Goal: Information Seeking & Learning: Learn about a topic

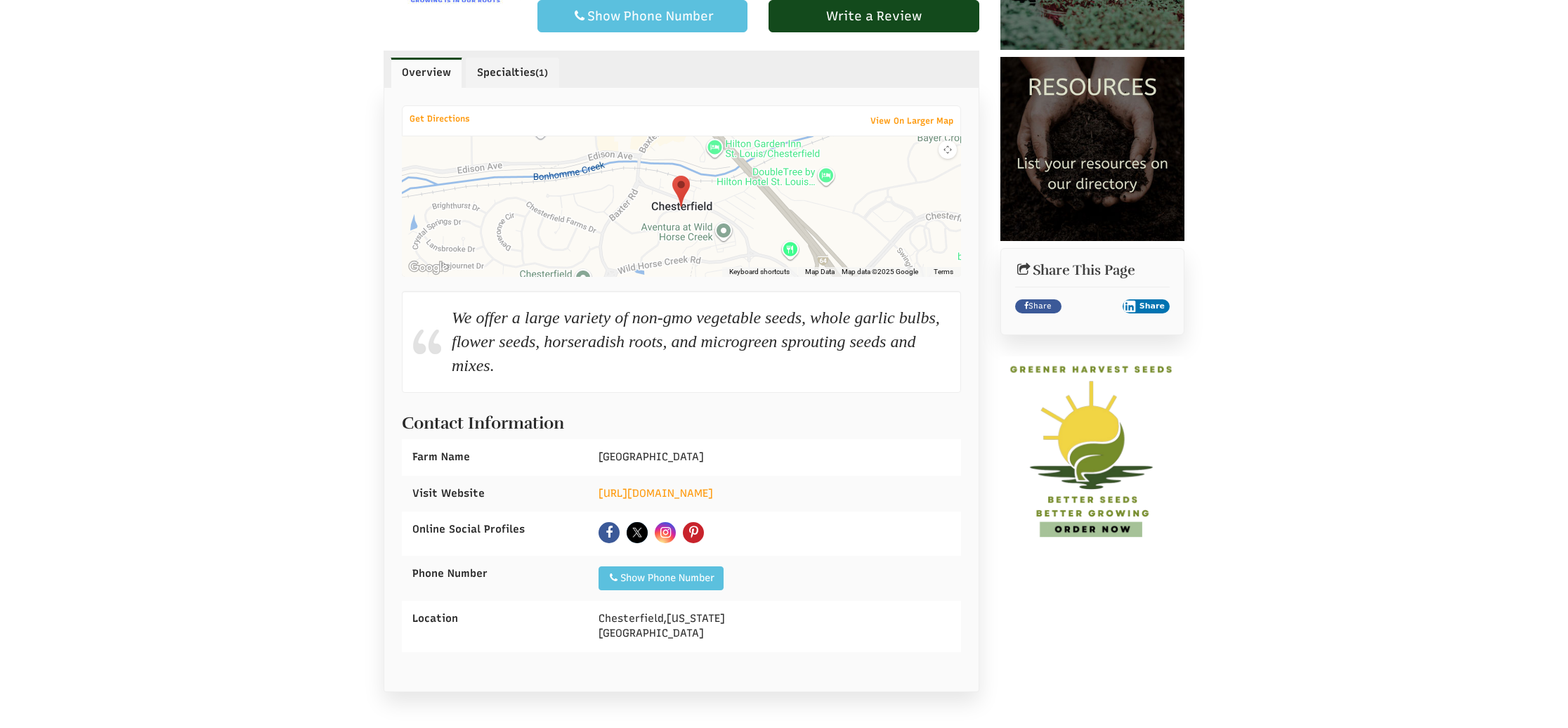
scroll to position [342, 0]
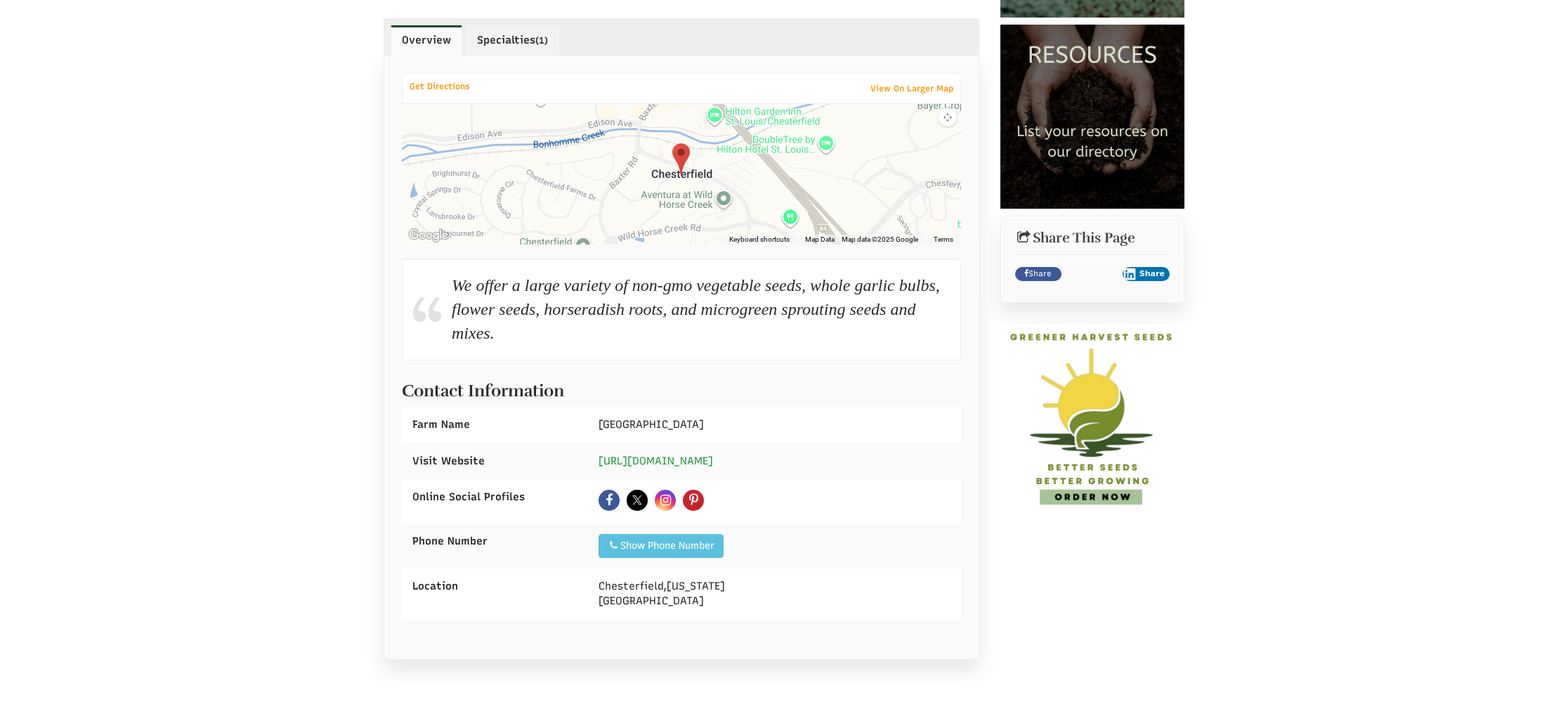
click at [714, 465] on link "https://www.organic-heirloom-seed.com/" at bounding box center [656, 460] width 115 height 13
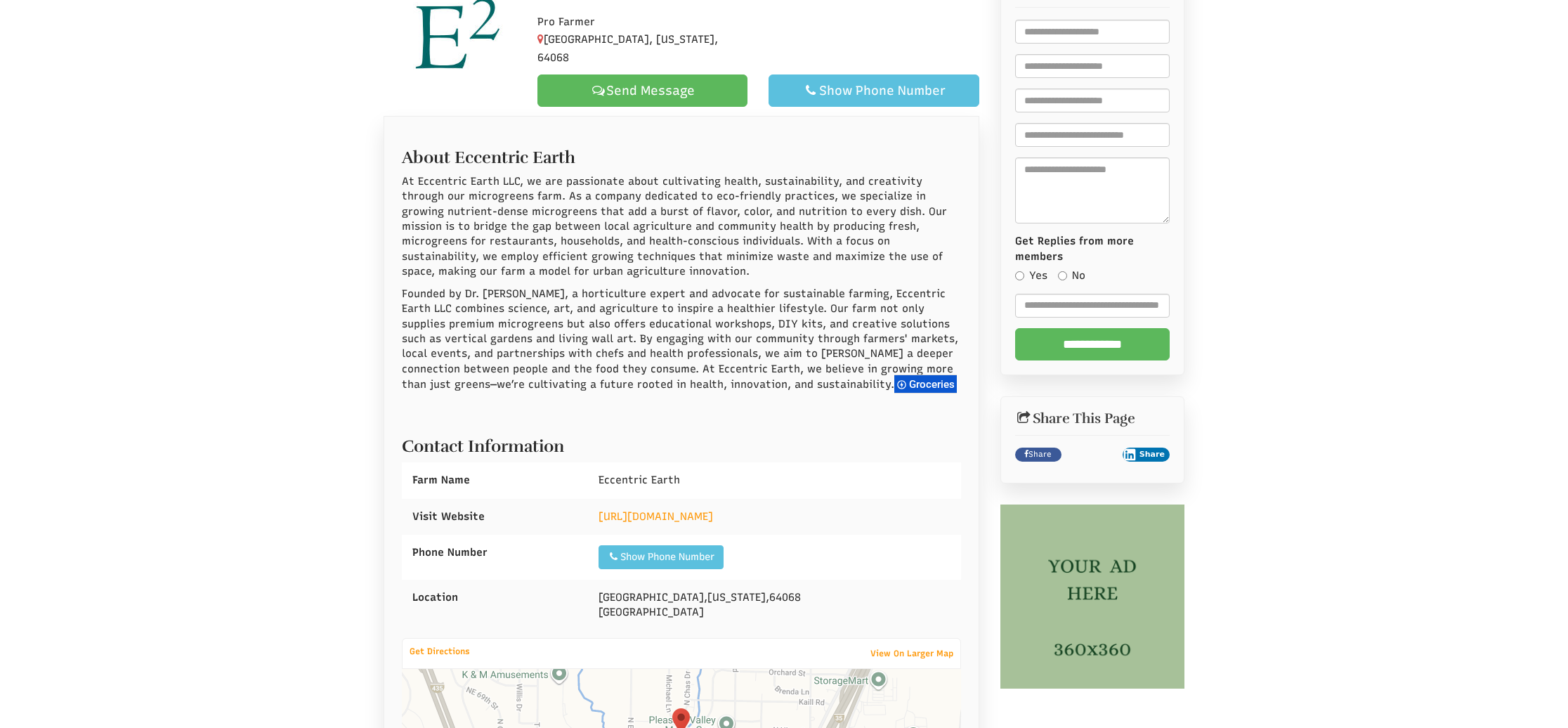
select select "Language Translate Widget"
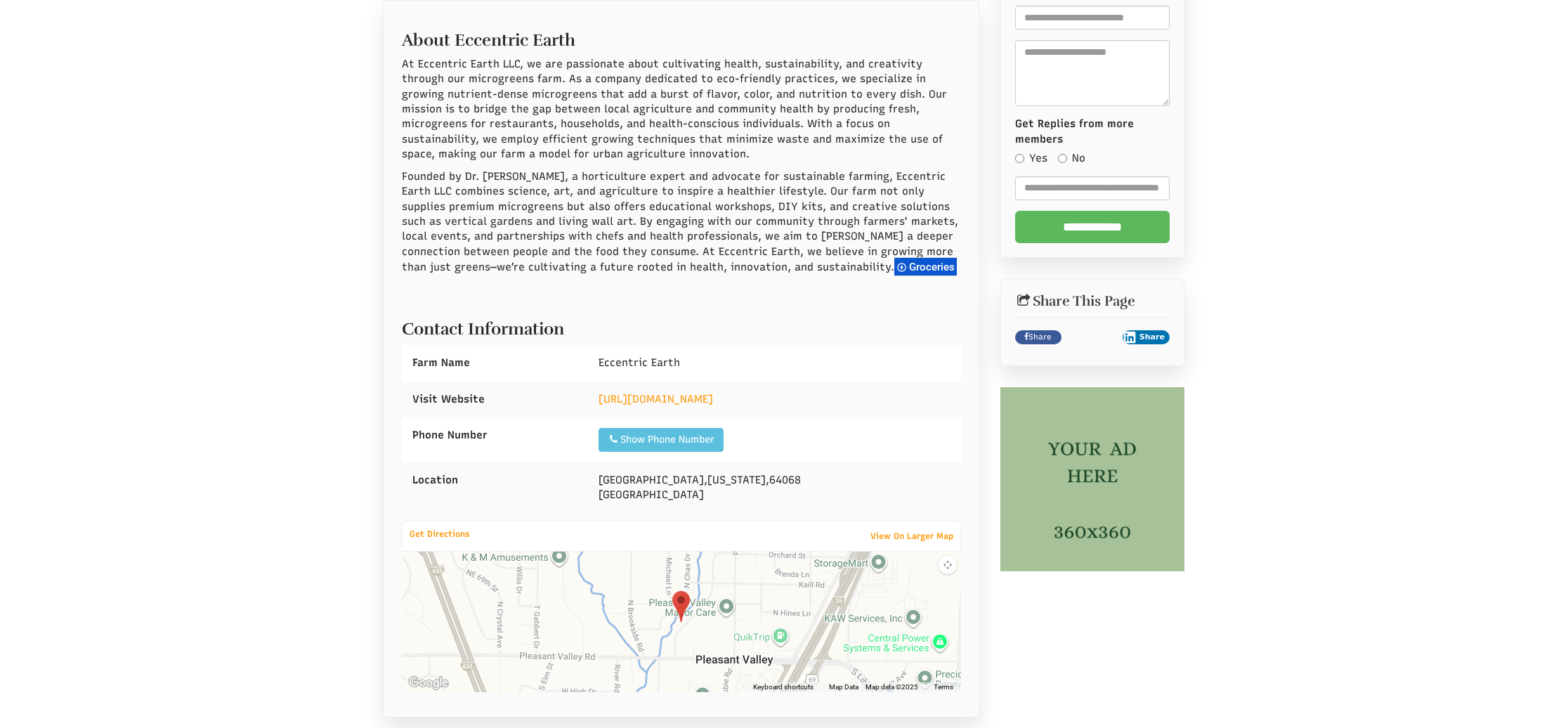
scroll to position [325, 0]
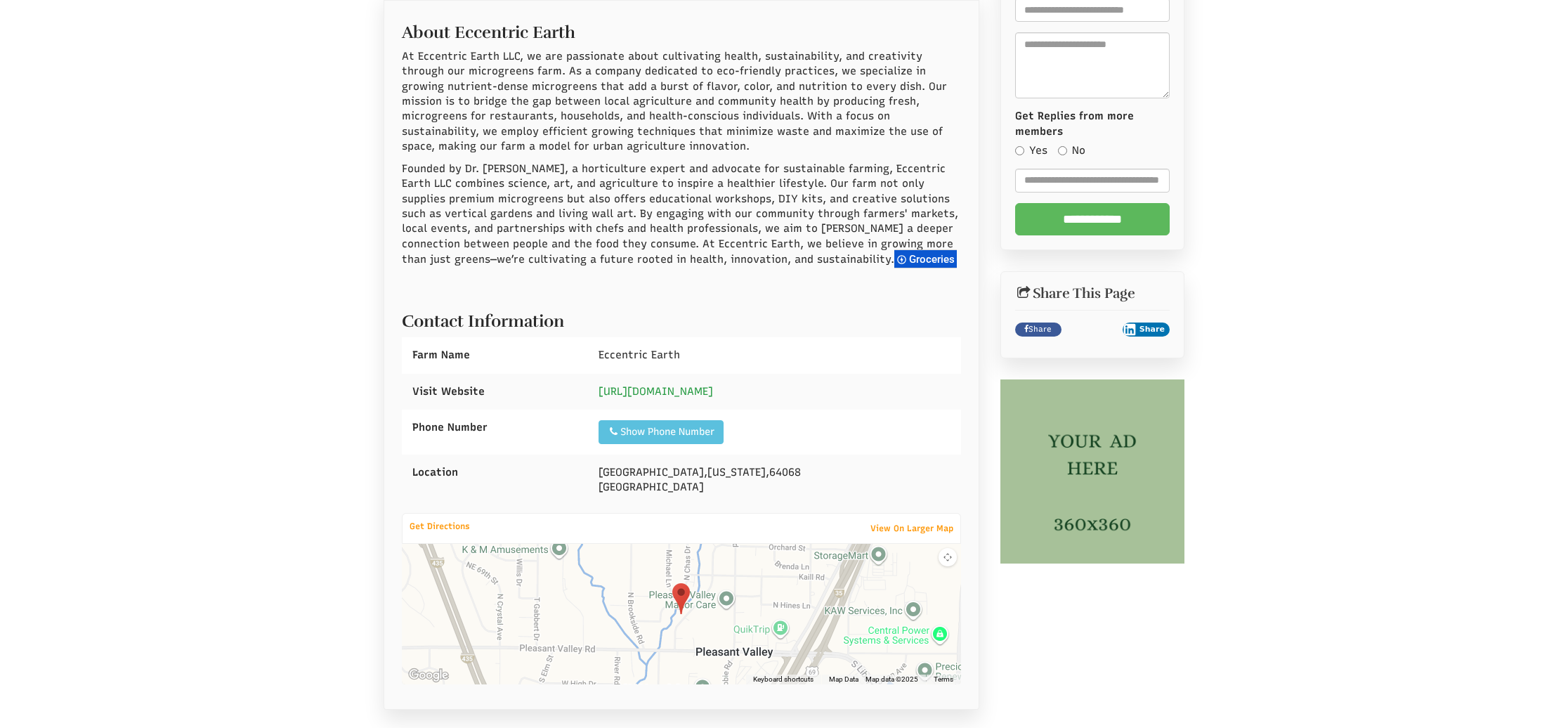
click at [714, 393] on link "http://www.EccentricEarth.com" at bounding box center [656, 391] width 115 height 13
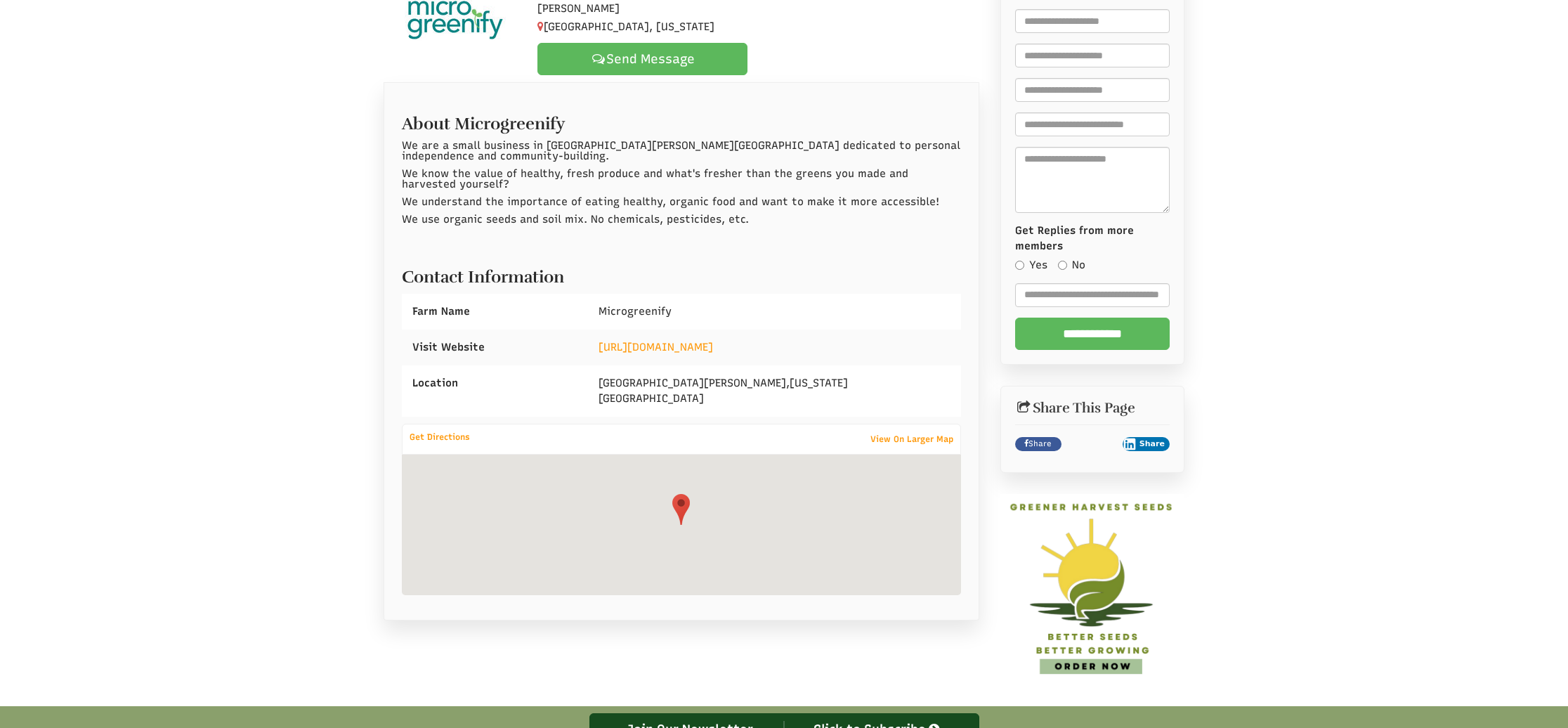
select select "Language Translate Widget"
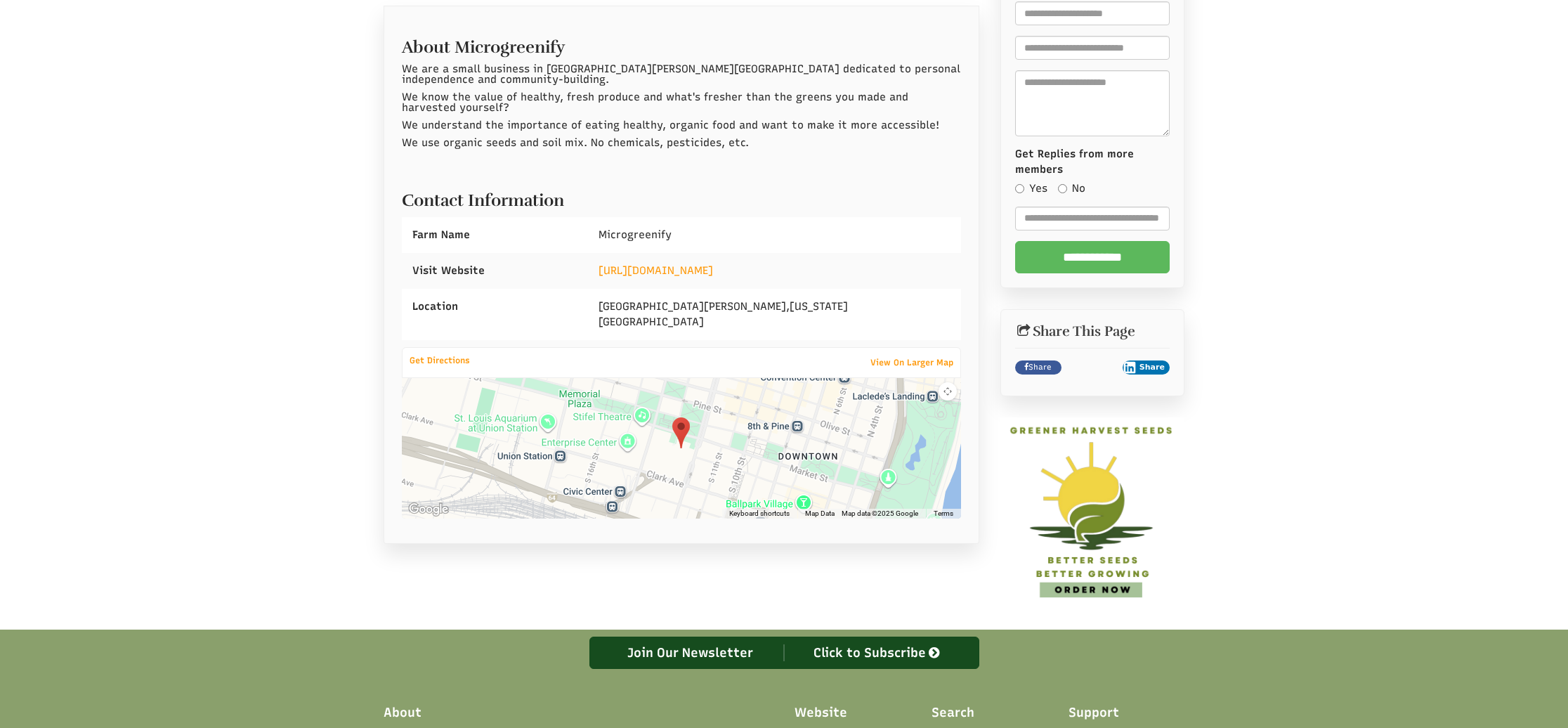
scroll to position [289, 0]
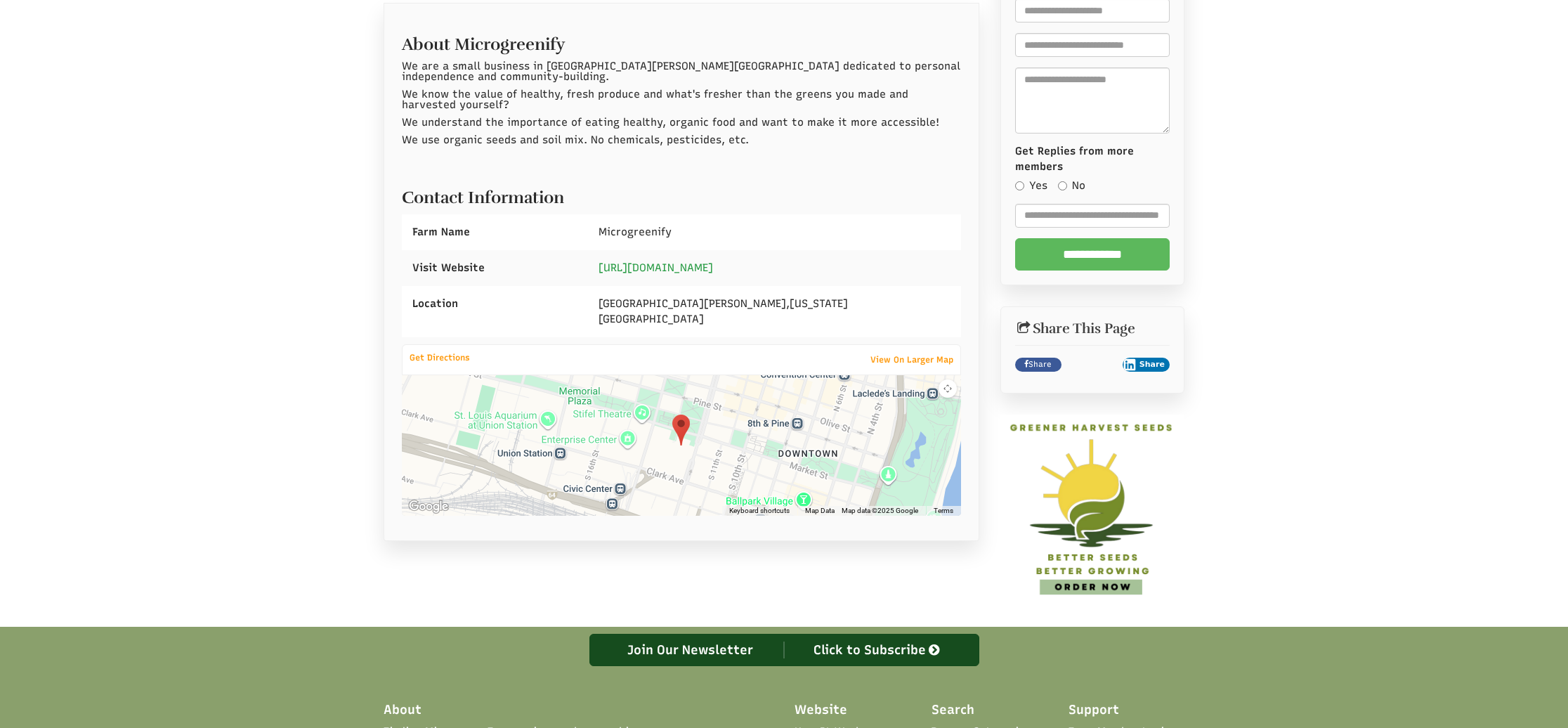
click at [714, 261] on link "https://www.microgreenify.com" at bounding box center [656, 267] width 115 height 13
